Goal: Entertainment & Leisure: Consume media (video, audio)

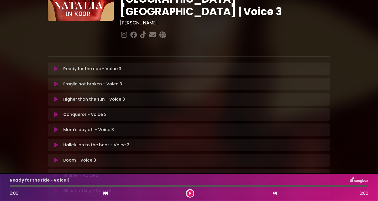
scroll to position [148, 0]
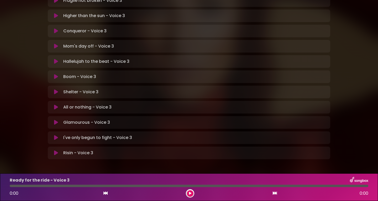
click at [54, 135] on button at bounding box center [56, 137] width 10 height 5
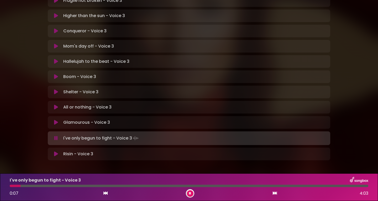
click at [178, 131] on div "I've only begun to fight - Voice 3 Loading Track... Your Feedback Name Email" at bounding box center [189, 138] width 283 height 14
click at [79, 185] on div at bounding box center [51, 186] width 83 height 2
click at [59, 185] on div at bounding box center [48, 186] width 76 height 2
click at [74, 185] on div at bounding box center [43, 186] width 66 height 2
click at [71, 185] on div at bounding box center [43, 186] width 67 height 2
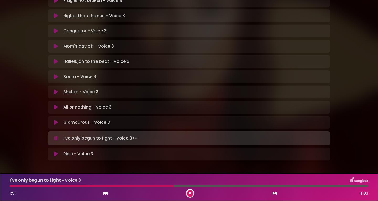
click at [186, 191] on div "1:51 4:03" at bounding box center [189, 193] width 365 height 8
click at [188, 193] on button at bounding box center [190, 193] width 7 height 7
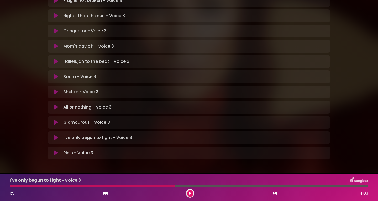
click at [189, 191] on button at bounding box center [190, 193] width 7 height 7
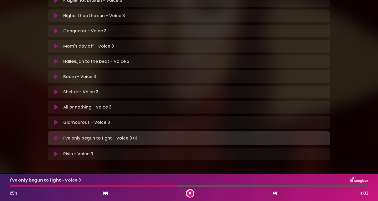
click at [190, 189] on div "I've only begun to fight - Voice 3 1:54 4:03" at bounding box center [189, 187] width 365 height 21
click at [191, 191] on button at bounding box center [190, 193] width 7 height 7
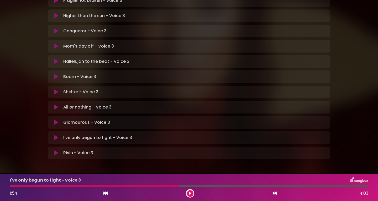
click at [97, 186] on div at bounding box center [95, 186] width 170 height 2
drag, startPoint x: 179, startPoint y: 186, endPoint x: 136, endPoint y: 186, distance: 42.6
click at [136, 186] on div at bounding box center [95, 186] width 170 height 2
click at [189, 190] on button at bounding box center [190, 193] width 7 height 7
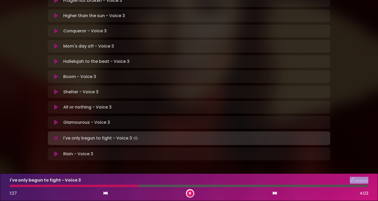
drag, startPoint x: 137, startPoint y: 184, endPoint x: 92, endPoint y: 184, distance: 44.4
click at [92, 184] on div "I've only begun to fight - Voice 3 1:27 4:03" at bounding box center [189, 187] width 365 height 21
click at [92, 185] on div at bounding box center [75, 186] width 130 height 2
click at [79, 185] on div at bounding box center [52, 186] width 84 height 2
click at [72, 186] on div at bounding box center [45, 186] width 71 height 2
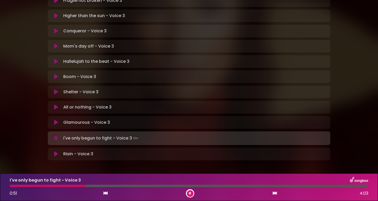
click at [187, 190] on div at bounding box center [190, 193] width 8 height 8
click at [189, 191] on button at bounding box center [190, 193] width 7 height 7
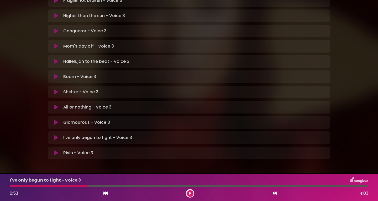
click at [189, 191] on button at bounding box center [190, 193] width 7 height 7
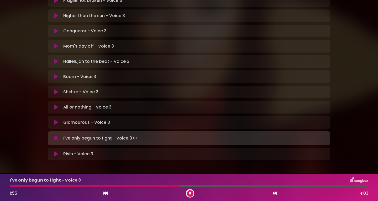
click at [189, 192] on icon at bounding box center [190, 193] width 2 height 3
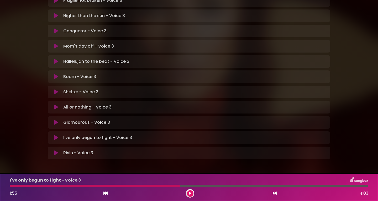
click at [13, 186] on div at bounding box center [95, 186] width 170 height 2
click at [189, 192] on icon at bounding box center [190, 193] width 2 height 3
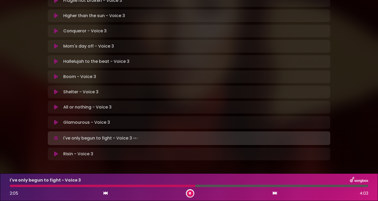
click at [192, 193] on button at bounding box center [190, 193] width 7 height 7
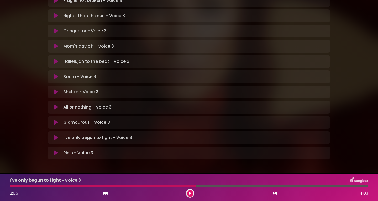
click at [191, 195] on icon at bounding box center [190, 193] width 2 height 3
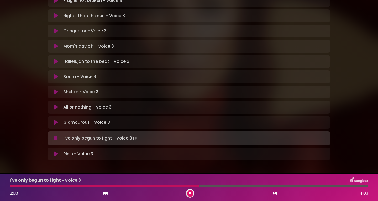
click at [176, 185] on div at bounding box center [104, 186] width 189 height 2
click at [309, 186] on div at bounding box center [166, 186] width 313 height 2
click at [282, 186] on div at bounding box center [162, 186] width 304 height 2
click at [304, 185] on div at bounding box center [163, 186] width 307 height 2
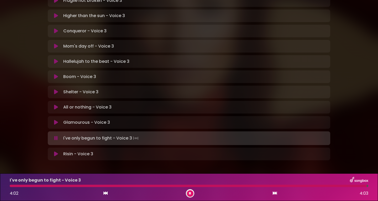
click at [304, 185] on div at bounding box center [188, 186] width 357 height 2
click at [298, 185] on div at bounding box center [158, 186] width 296 height 2
click at [298, 185] on div at bounding box center [162, 186] width 305 height 2
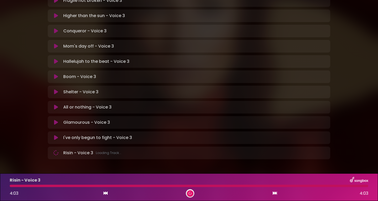
click at [12, 185] on div at bounding box center [189, 186] width 359 height 2
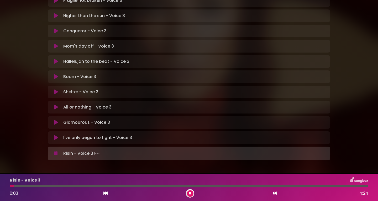
click at [56, 135] on icon at bounding box center [56, 137] width 4 height 5
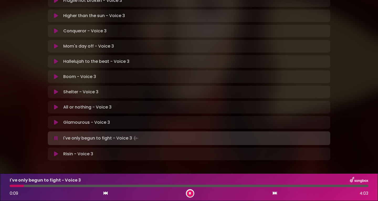
click at [49, 185] on div at bounding box center [189, 186] width 359 height 2
click at [59, 185] on div at bounding box center [189, 186] width 359 height 2
click at [40, 187] on div at bounding box center [36, 186] width 53 height 2
click at [191, 195] on button at bounding box center [190, 193] width 7 height 7
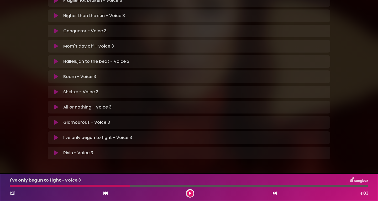
click at [59, 185] on div at bounding box center [70, 186] width 120 height 2
click at [61, 185] on div at bounding box center [70, 186] width 120 height 2
click at [192, 192] on button at bounding box center [190, 193] width 7 height 7
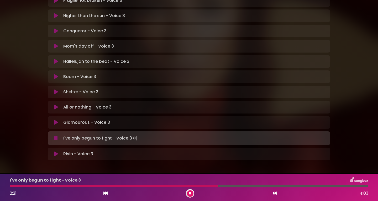
click at [203, 186] on div at bounding box center [114, 186] width 208 height 2
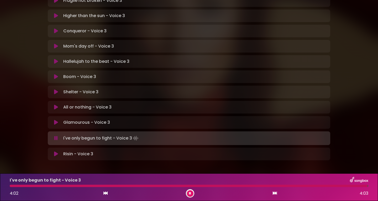
click at [203, 186] on div at bounding box center [189, 186] width 358 height 2
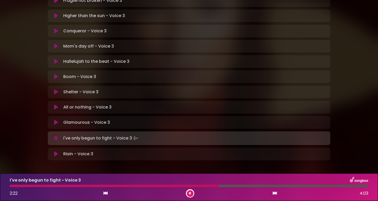
click at [203, 186] on div at bounding box center [115, 186] width 210 height 2
